Goal: Transaction & Acquisition: Purchase product/service

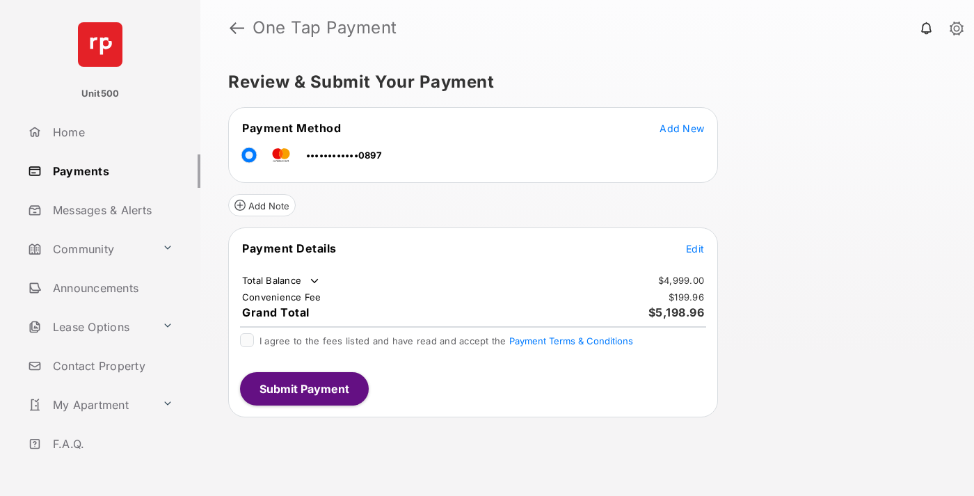
click at [695, 248] on span "Edit" at bounding box center [695, 249] width 18 height 12
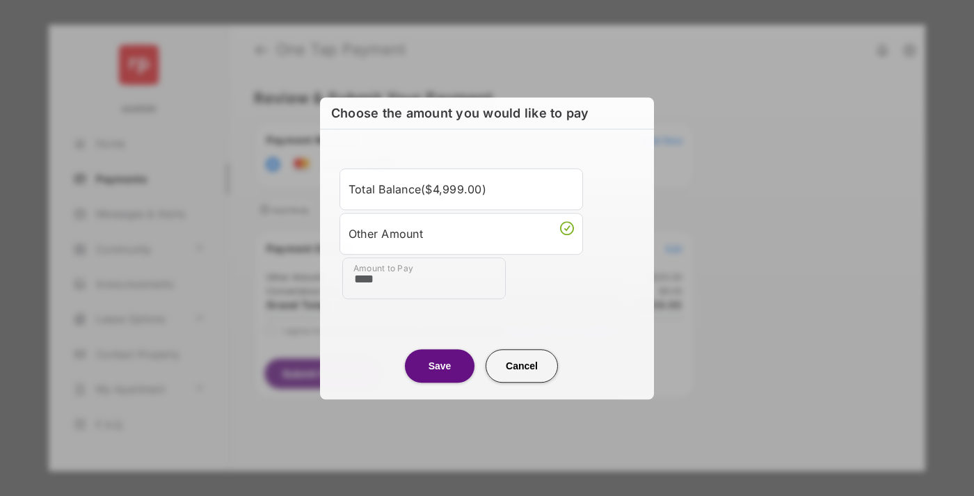
click at [440, 365] on button "Save" at bounding box center [440, 365] width 70 height 33
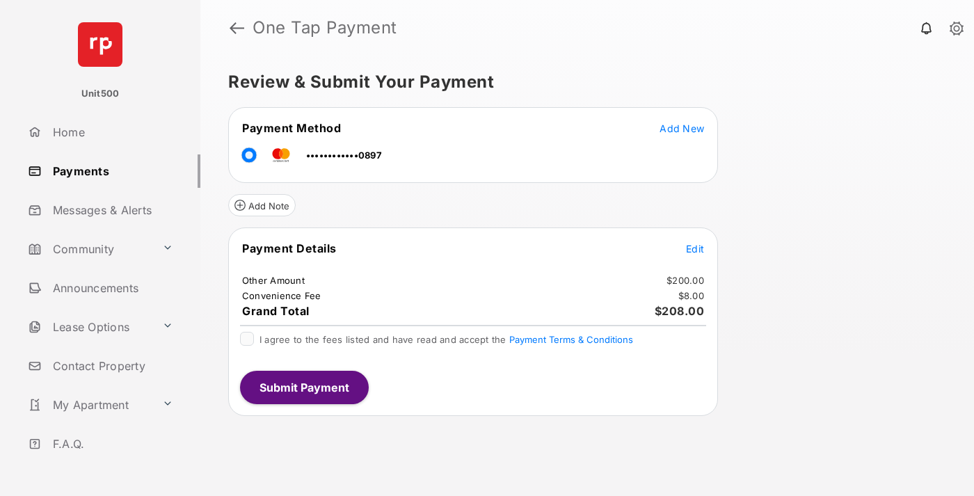
click at [303, 387] on button "Submit Payment" at bounding box center [304, 387] width 129 height 33
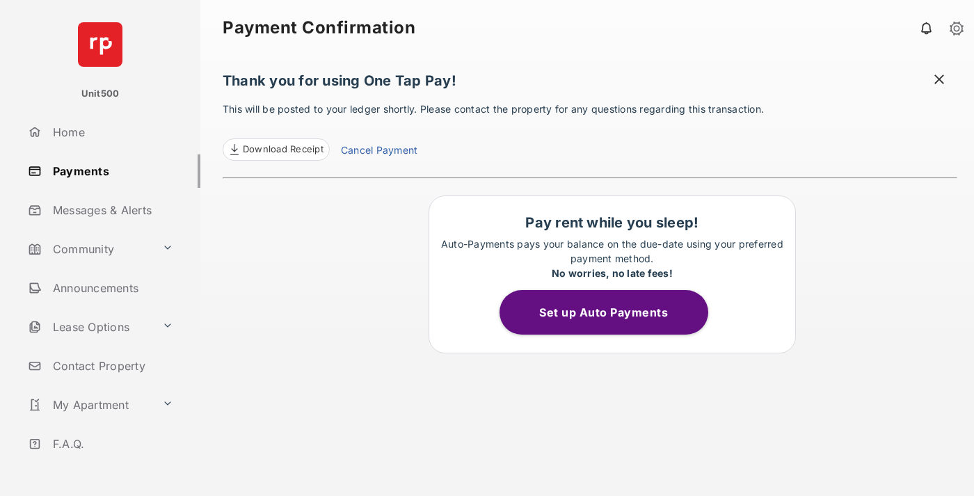
click at [275, 150] on span "Download Receipt" at bounding box center [283, 150] width 81 height 14
click at [939, 81] on span at bounding box center [939, 80] width 14 height 17
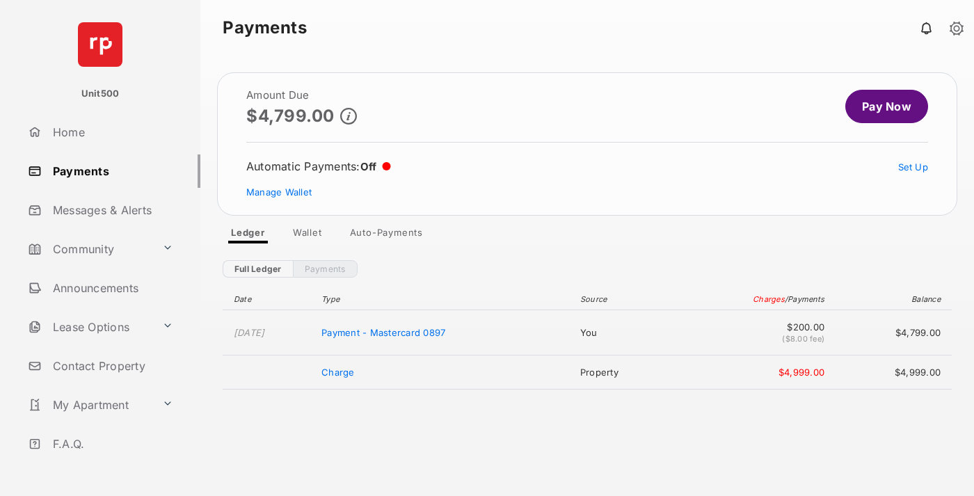
click at [279, 192] on link "Manage Wallet" at bounding box center [278, 191] width 65 height 11
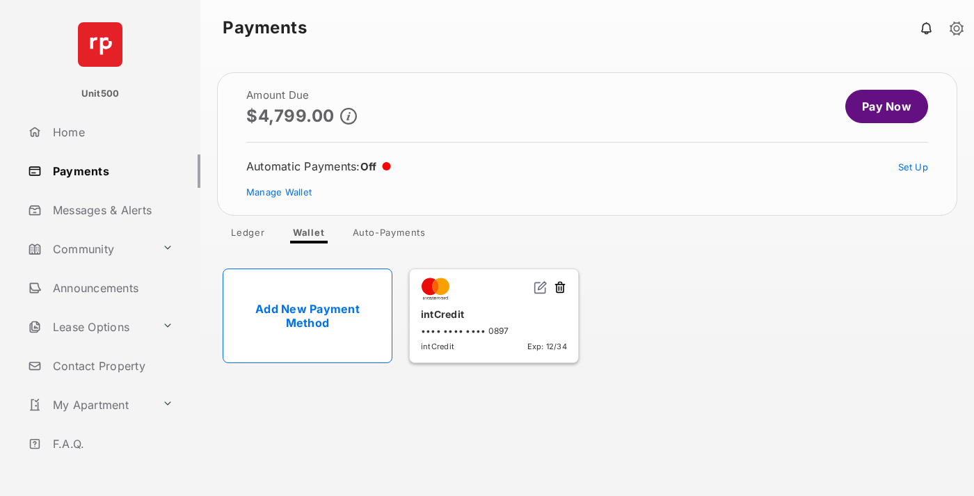
click at [560, 288] on button at bounding box center [560, 288] width 14 height 16
